Goal: Entertainment & Leisure: Consume media (video, audio)

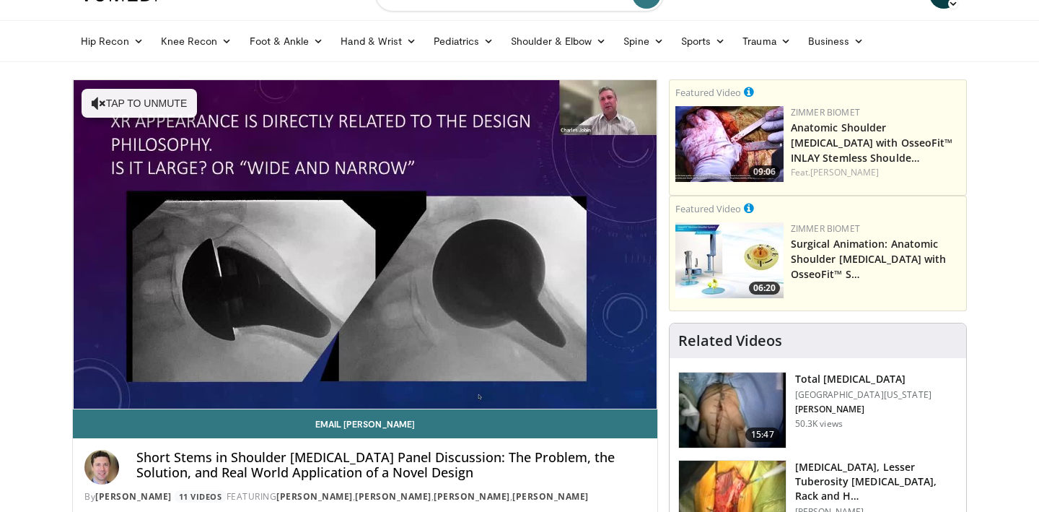
scroll to position [65, 0]
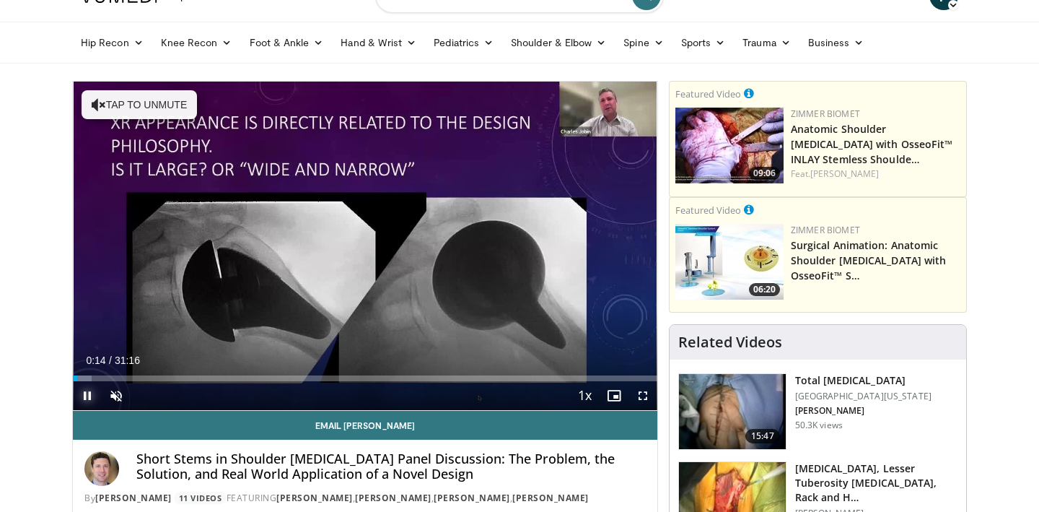
click at [91, 381] on span "Video Player" at bounding box center [87, 395] width 29 height 29
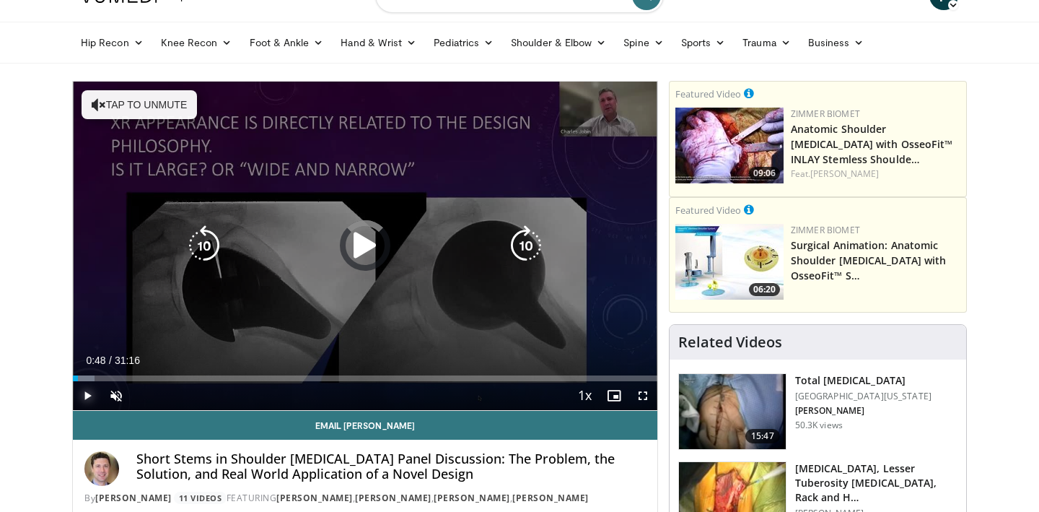
click at [88, 377] on div "Progress Bar" at bounding box center [84, 378] width 22 height 6
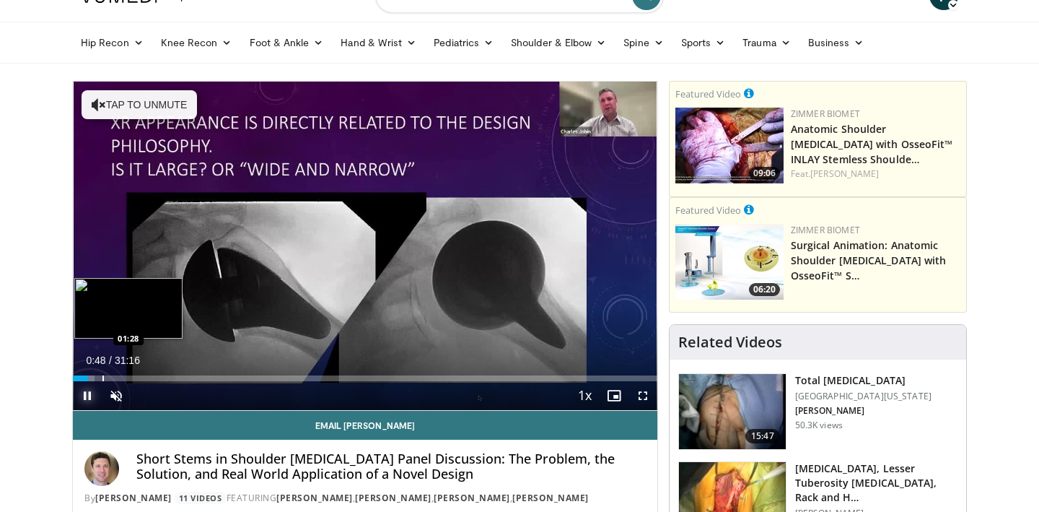
click at [104, 377] on div "Progress Bar" at bounding box center [102, 378] width 1 height 6
click at [131, 377] on div "Progress Bar" at bounding box center [131, 378] width 1 height 6
click at [157, 374] on div "Loaded : 11.10% 03:08 04:26" at bounding box center [365, 374] width 584 height 14
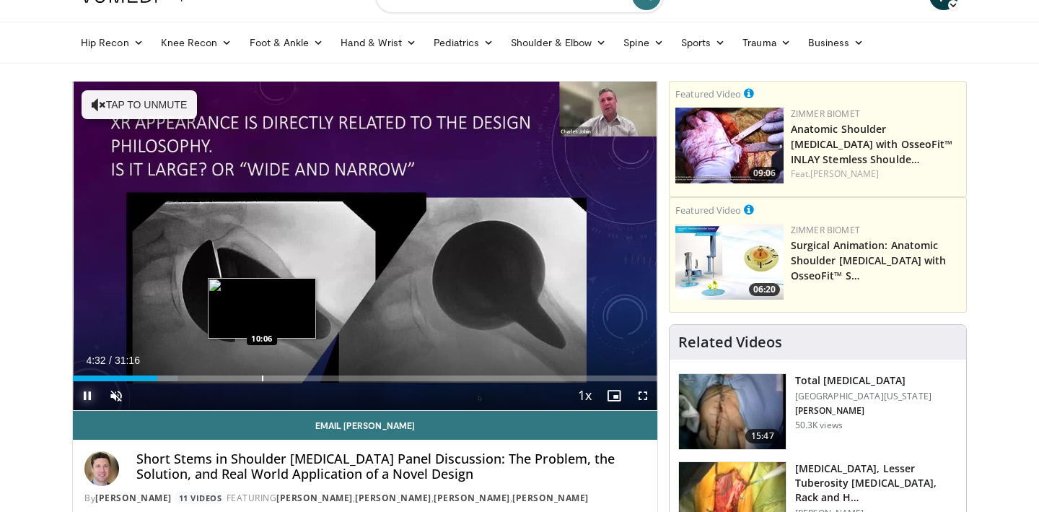
click at [261, 377] on div "Loaded : 17.97% 04:32 10:06" at bounding box center [365, 378] width 584 height 6
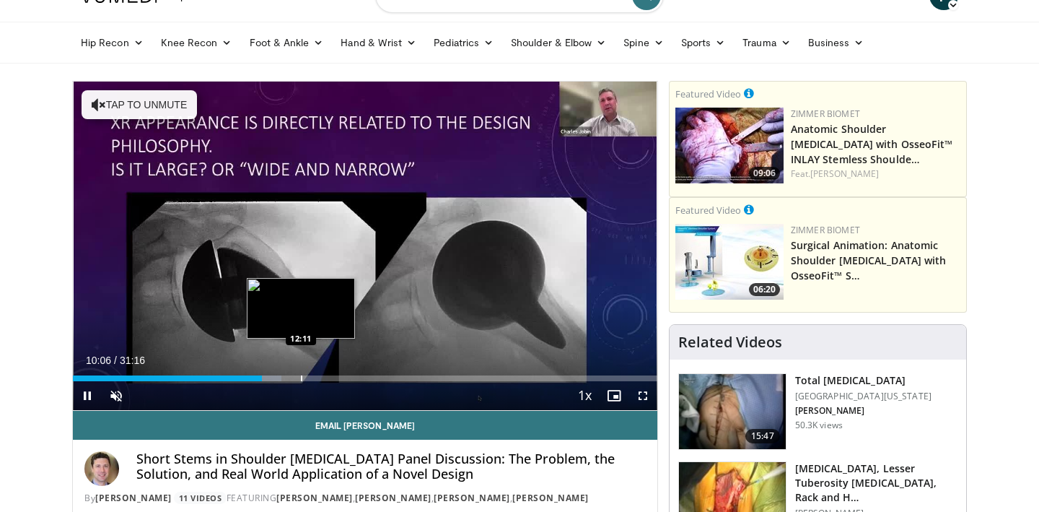
click at [301, 377] on div "10 seconds Tap to unmute" at bounding box center [365, 246] width 584 height 328
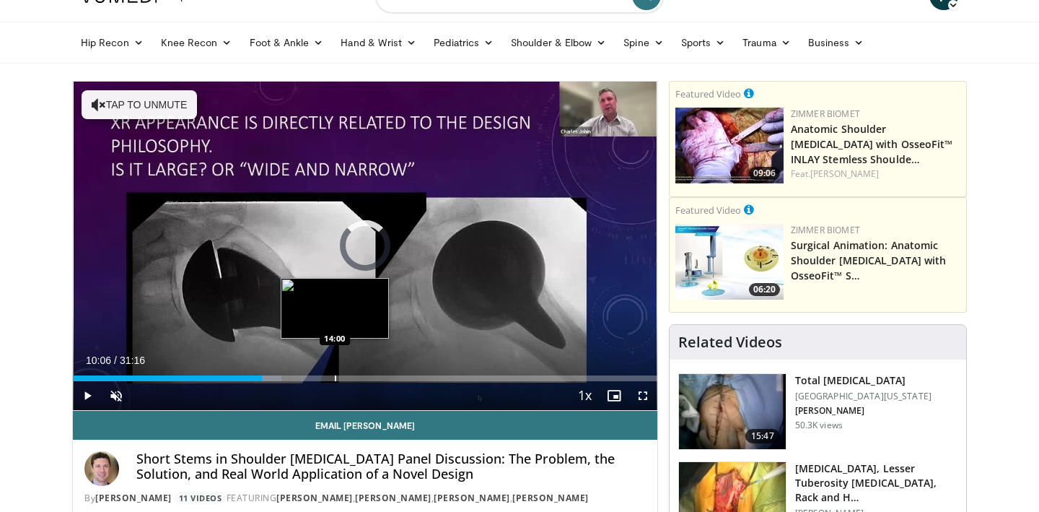
click at [335, 374] on div "Loaded : 35.71% 10:06 14:00" at bounding box center [365, 374] width 584 height 14
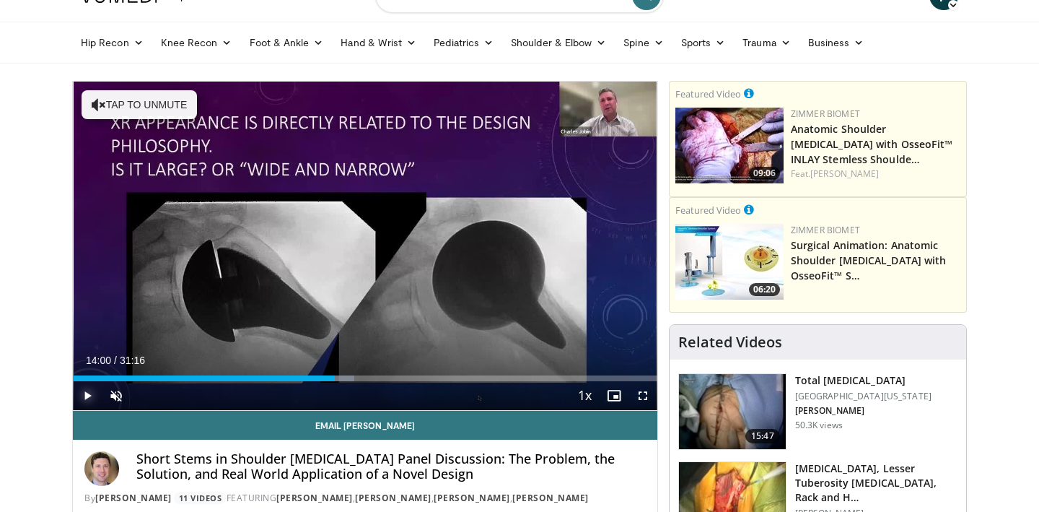
click at [87, 401] on span "Video Player" at bounding box center [87, 395] width 29 height 29
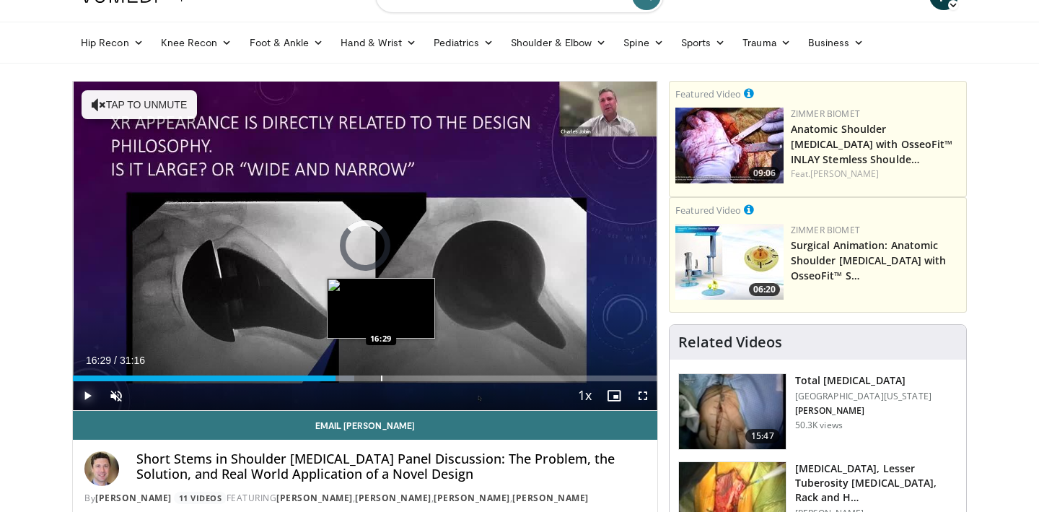
click at [381, 376] on div "Progress Bar" at bounding box center [381, 378] width 1 height 6
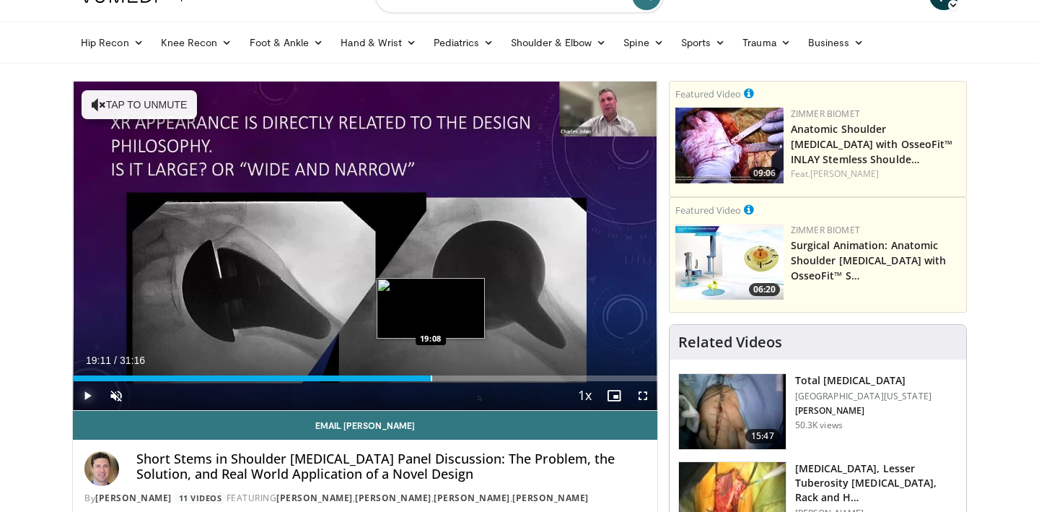
click at [431, 373] on div "Loaded : 56.50% 16:32 19:08" at bounding box center [365, 374] width 584 height 14
